Goal: Information Seeking & Learning: Learn about a topic

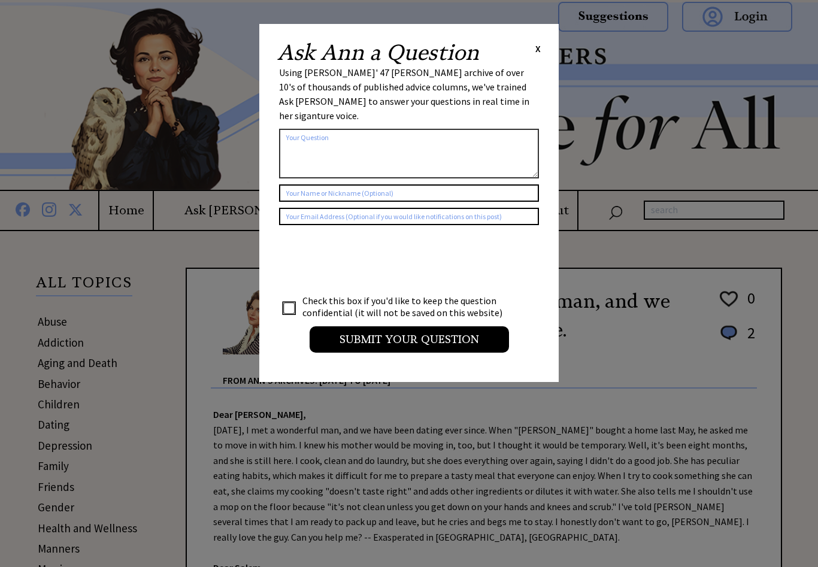
click at [540, 44] on span "X" at bounding box center [537, 49] width 5 height 12
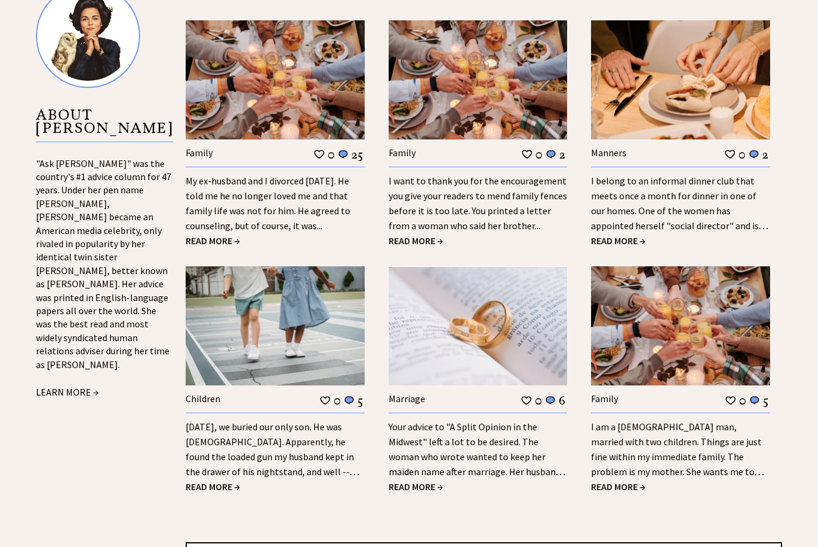
scroll to position [1224, 0]
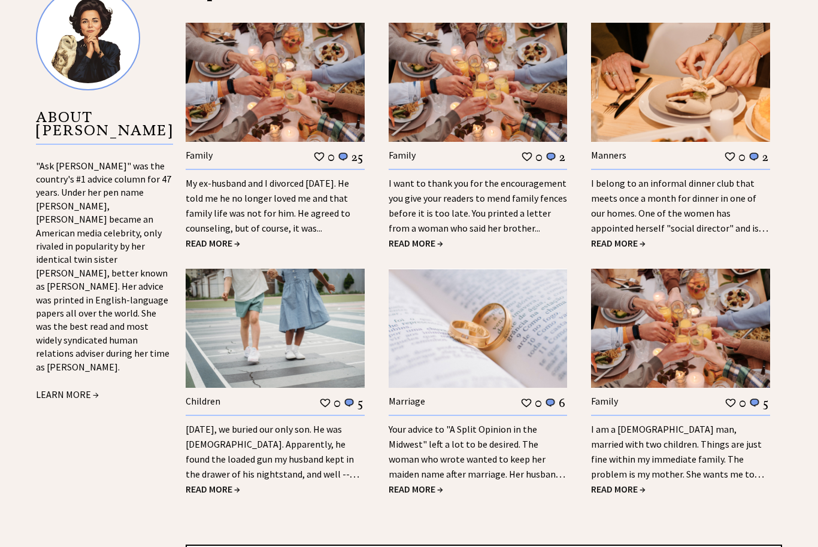
click at [649, 197] on link "I belong to an informal dinner club that meets once a month for dinner in one o…" at bounding box center [679, 214] width 177 height 72
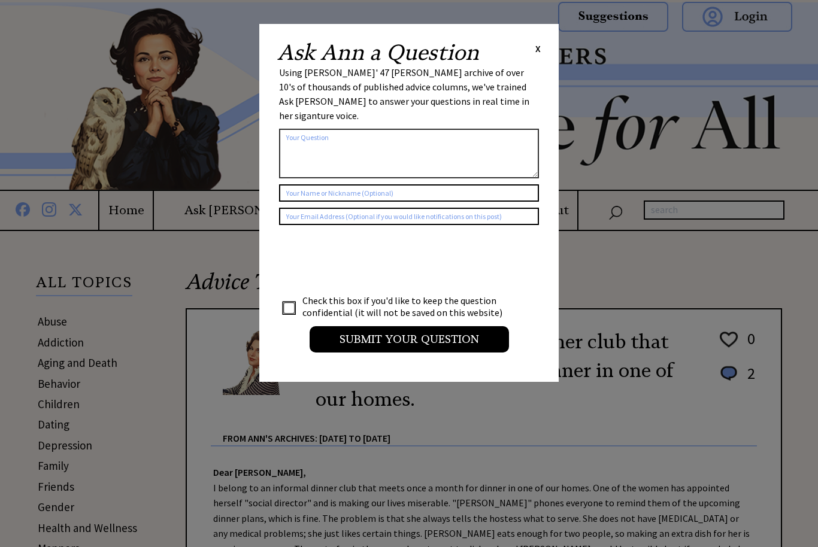
click at [535, 53] on span "X" at bounding box center [537, 49] width 5 height 12
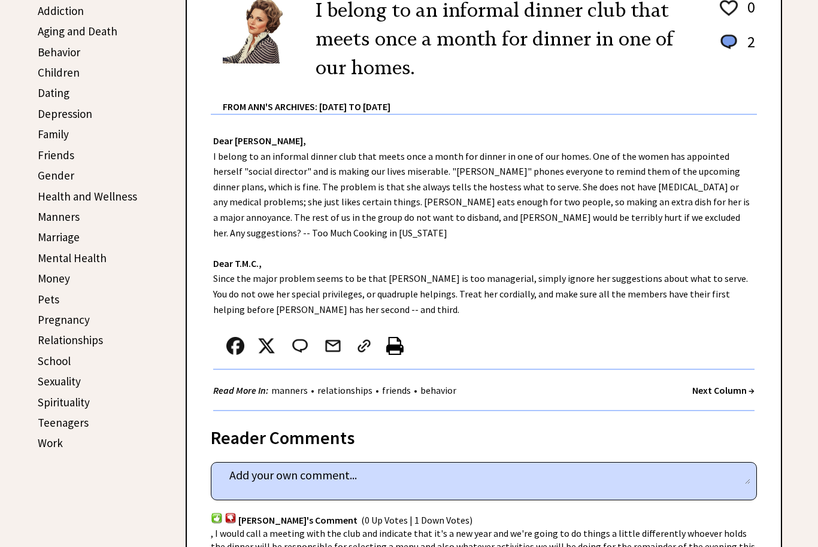
scroll to position [320, 0]
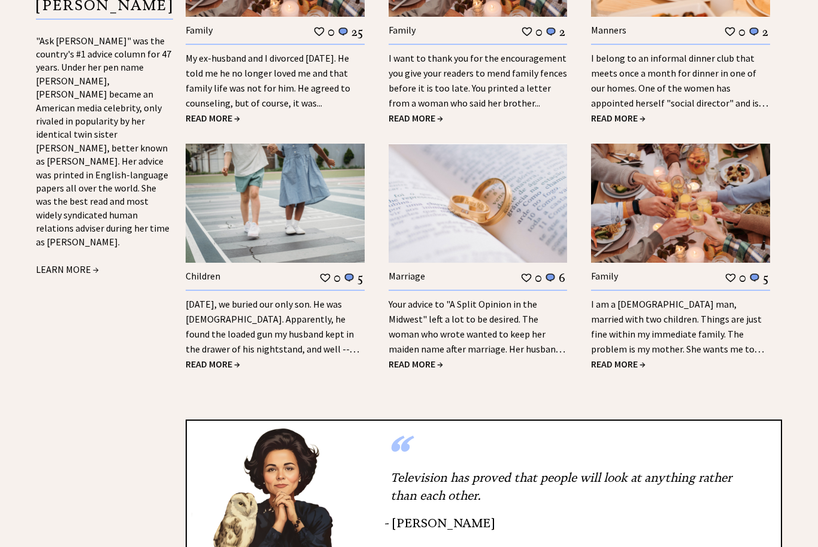
scroll to position [1354, 0]
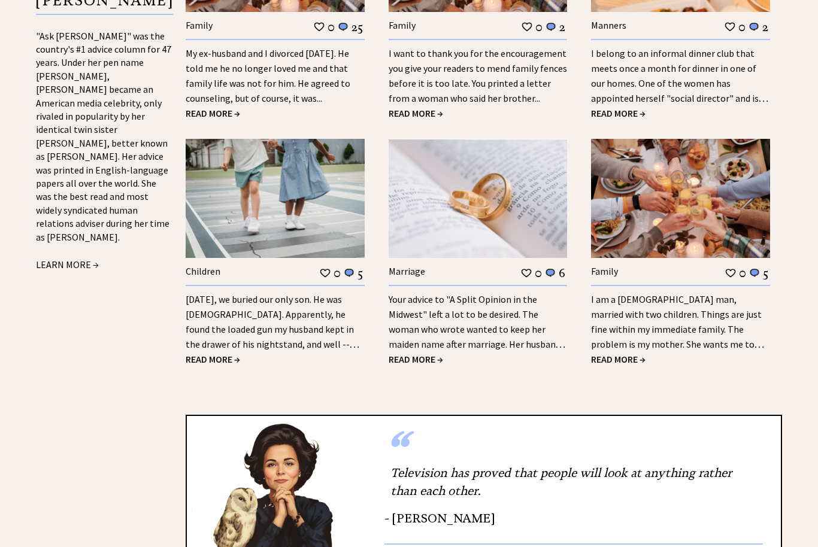
click at [301, 314] on link "[DATE], we buried our only son. He was [DEMOGRAPHIC_DATA]. Apparently, he found…" at bounding box center [273, 330] width 174 height 72
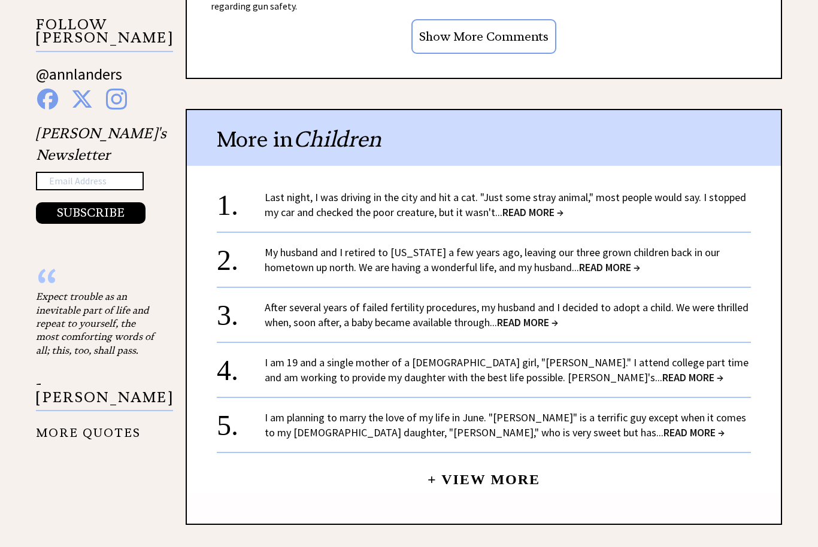
scroll to position [1214, 0]
click at [566, 202] on link "Last night, I was driving in the city and hit a cat. "Just some stray animal," …" at bounding box center [505, 204] width 481 height 29
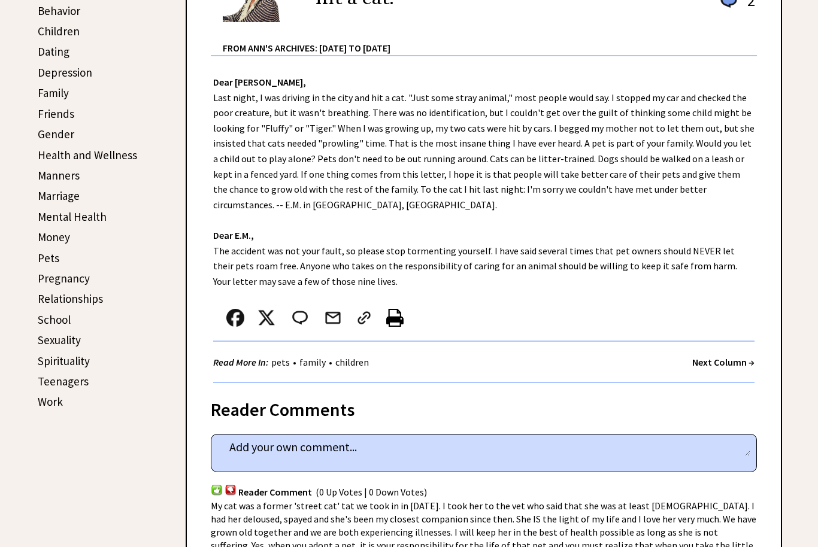
scroll to position [360, 0]
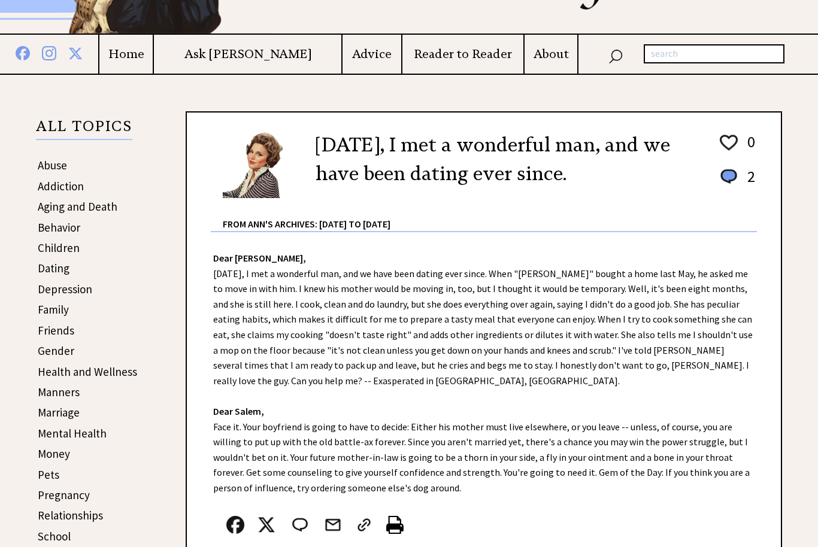
scroll to position [164, 0]
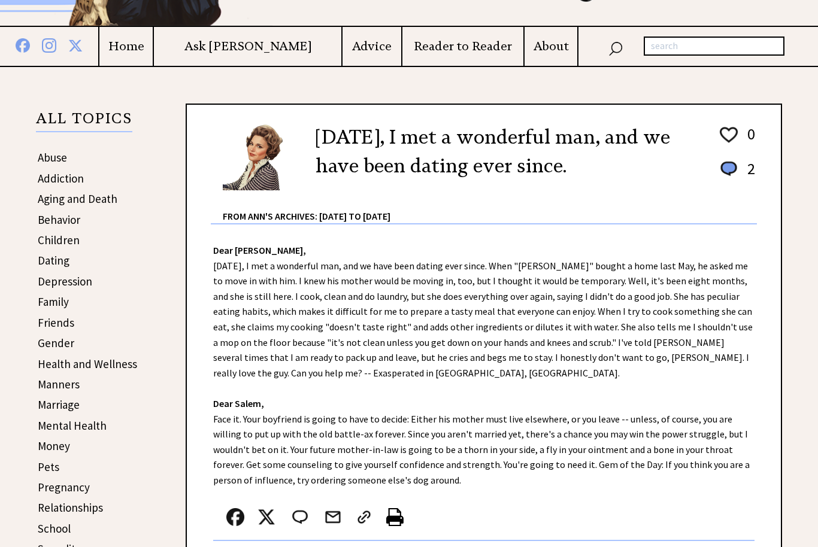
click at [57, 302] on link "Family" at bounding box center [53, 302] width 31 height 14
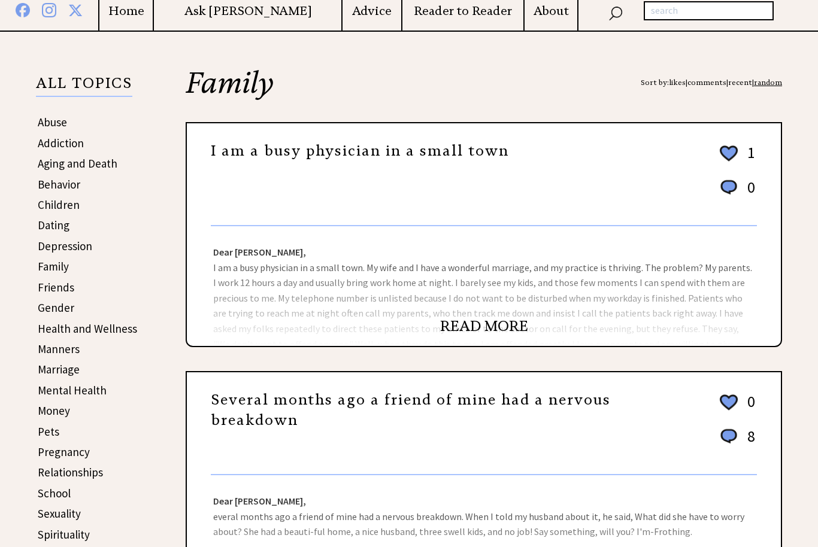
scroll to position [199, 0]
click at [483, 324] on link "READ MORE" at bounding box center [484, 326] width 88 height 18
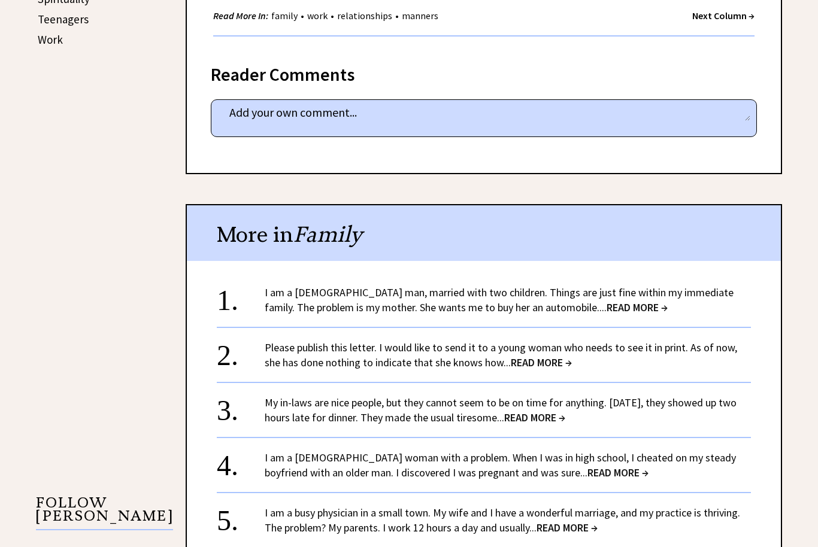
scroll to position [775, 0]
